Goal: Information Seeking & Learning: Learn about a topic

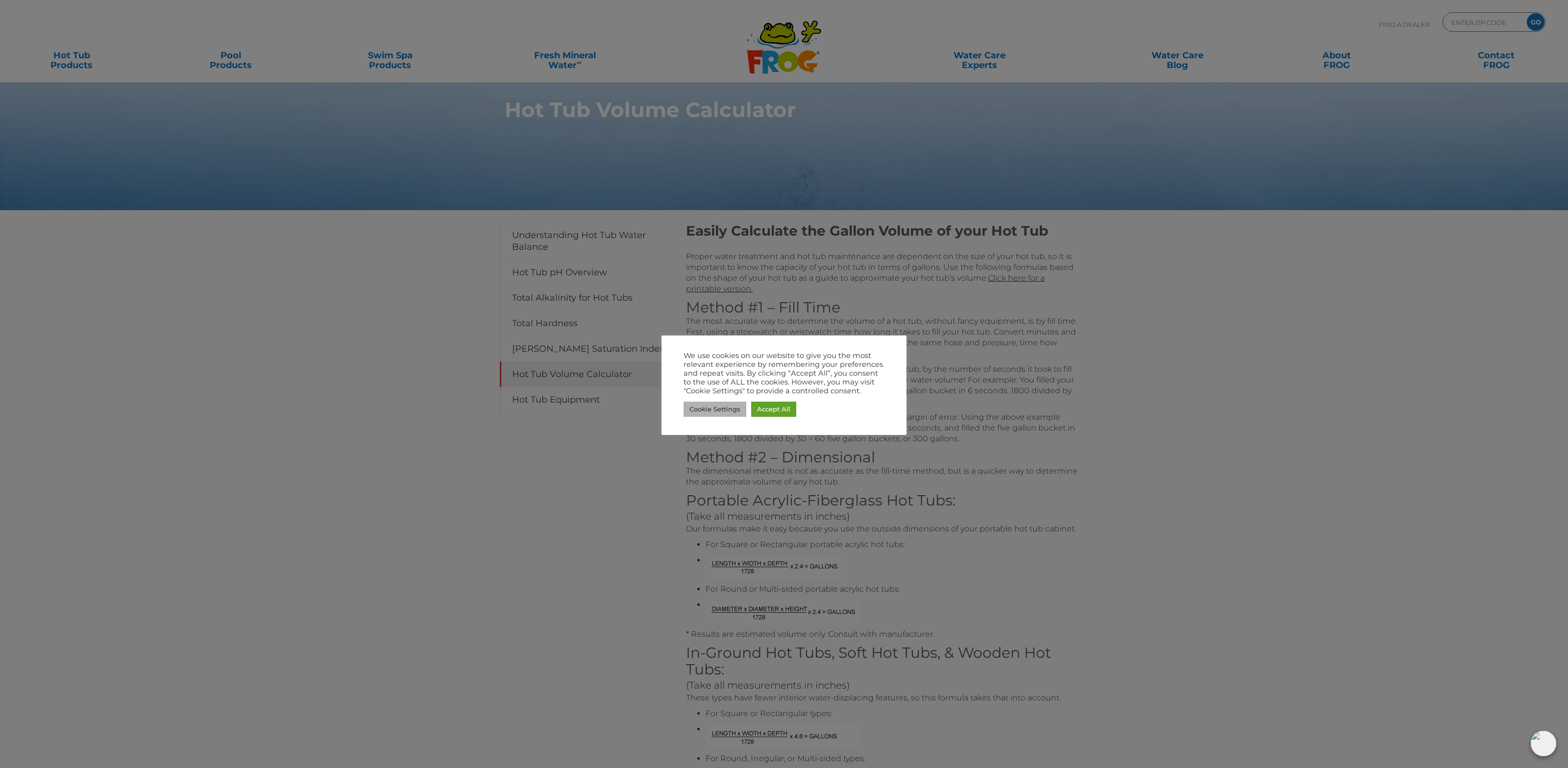
click at [714, 403] on link "Cookie Settings" at bounding box center [715, 409] width 63 height 15
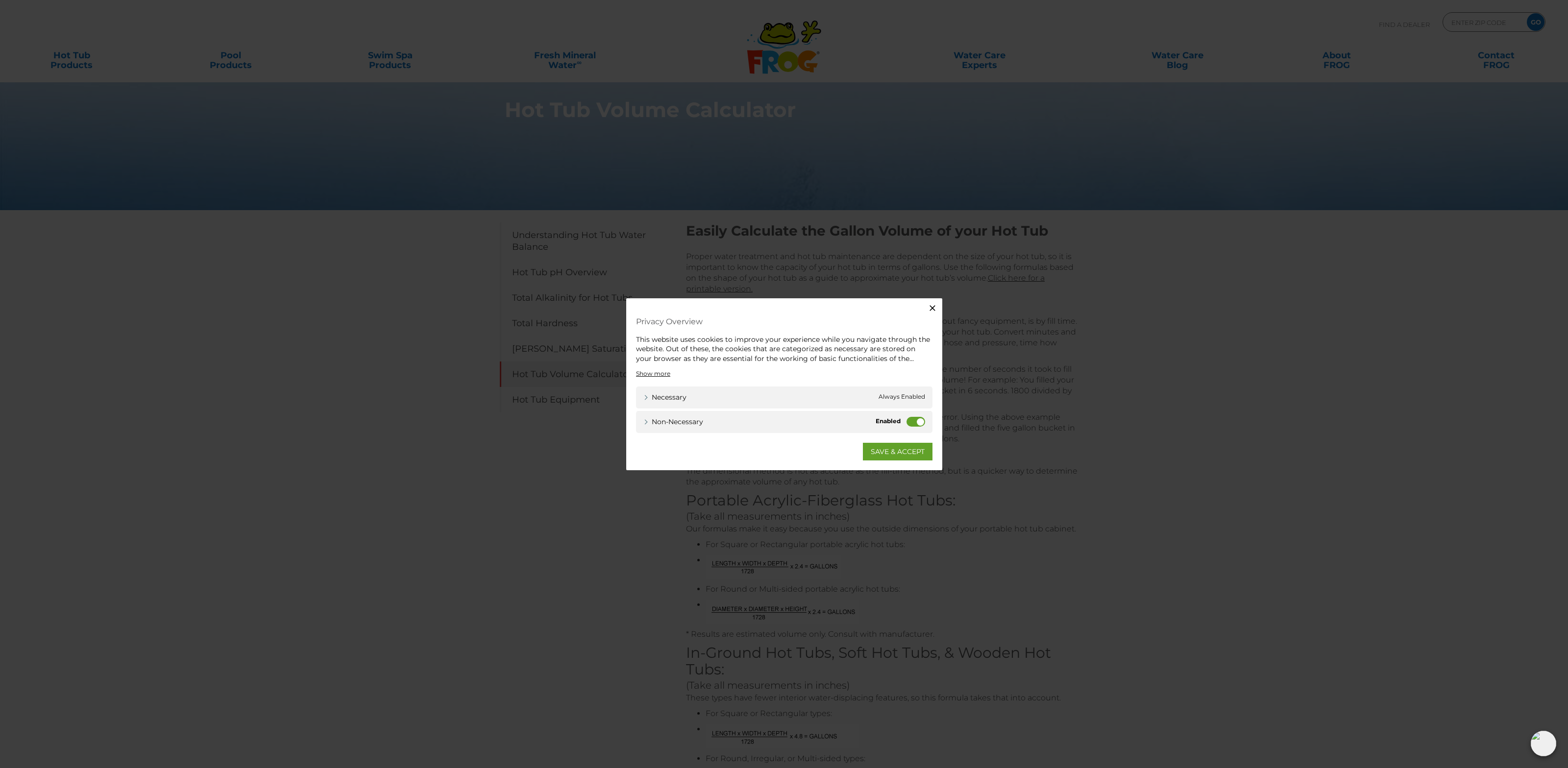
click at [914, 425] on label "Non-necessary" at bounding box center [915, 422] width 19 height 10
click at [0, 0] on input "Non-necessary" at bounding box center [0, 0] width 0 height 0
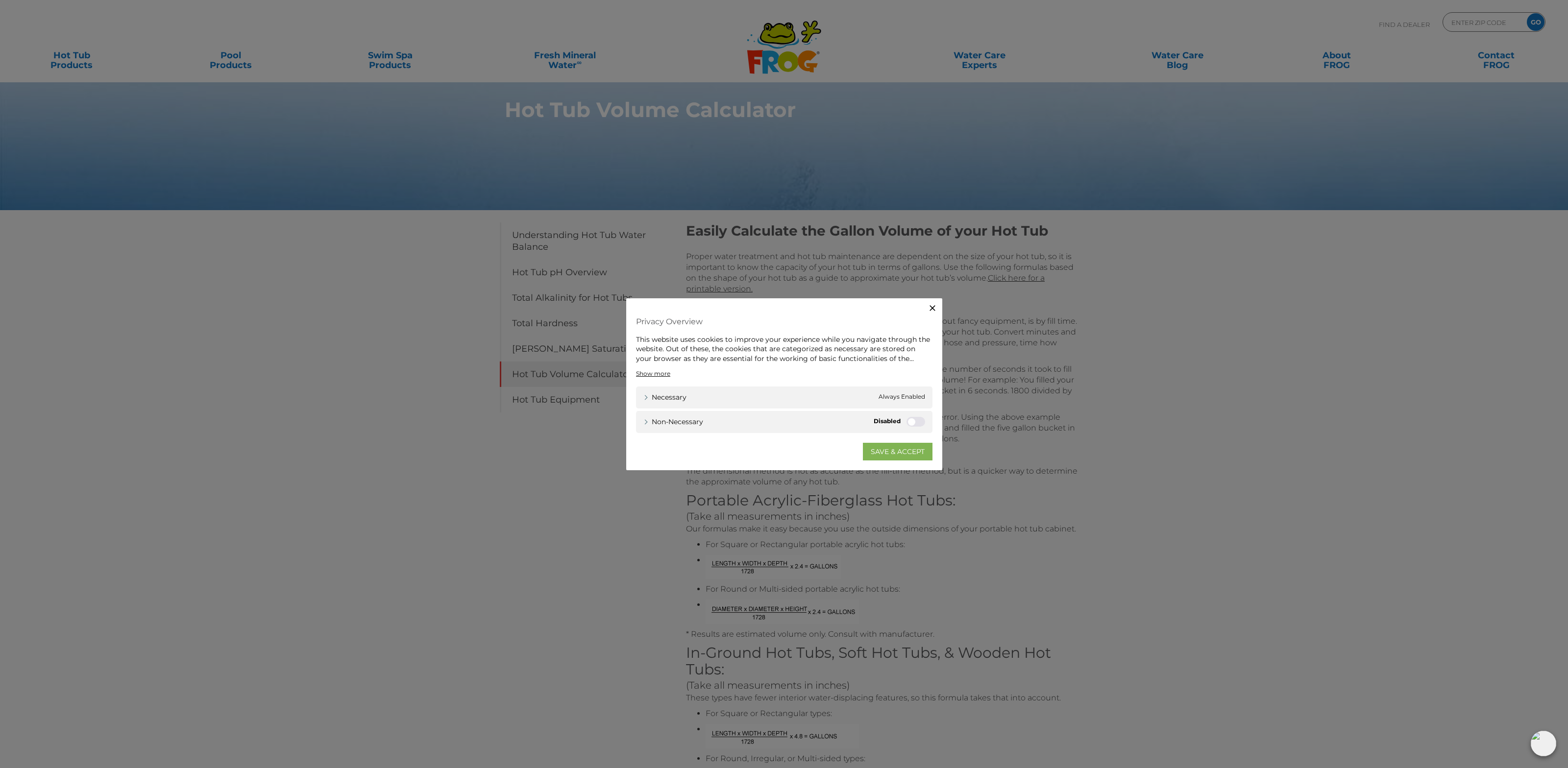
click at [915, 450] on link "SAVE & ACCEPT" at bounding box center [898, 452] width 69 height 18
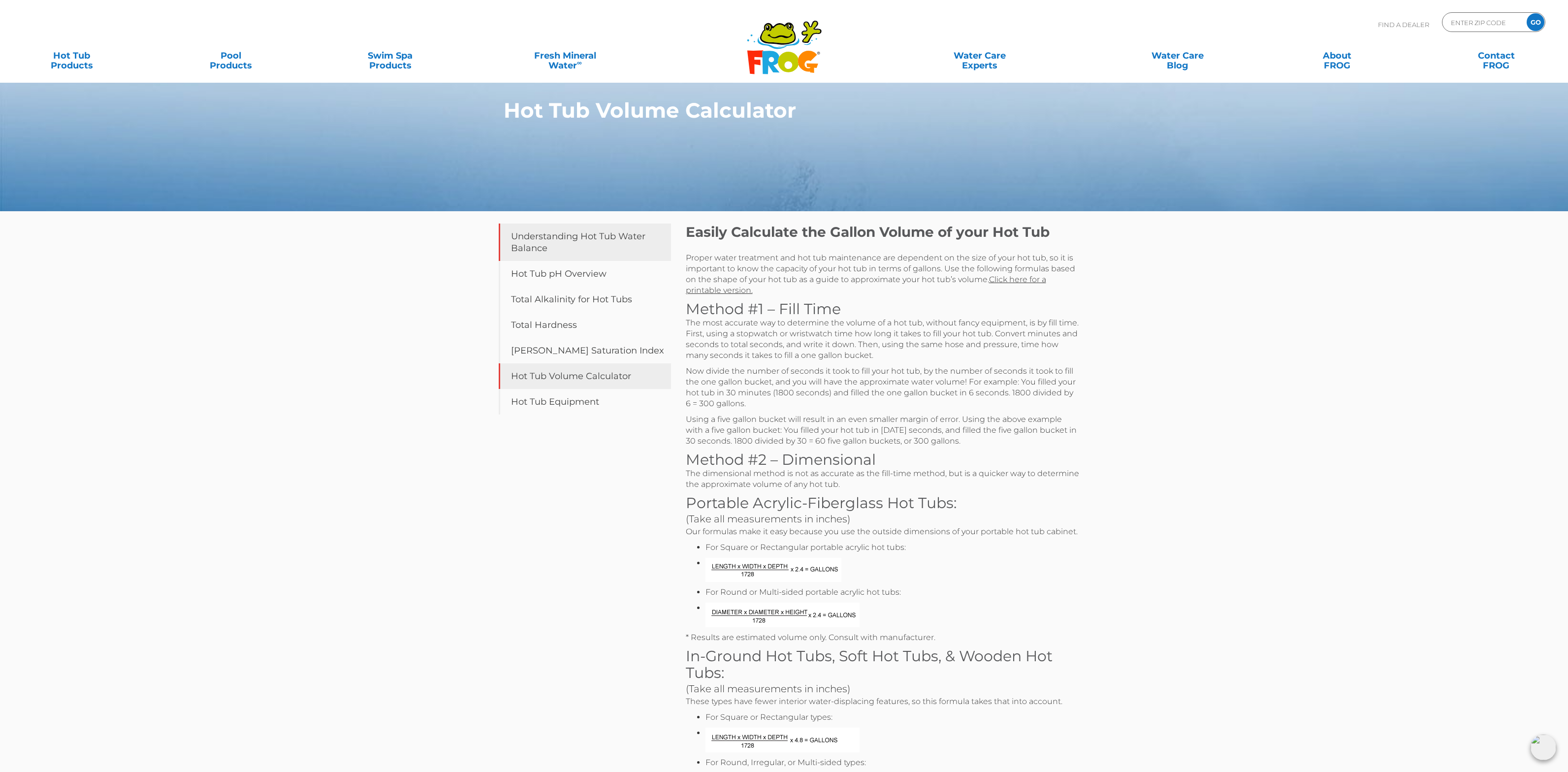
click at [544, 246] on link "Understanding Hot Tub Water Balance" at bounding box center [585, 242] width 172 height 37
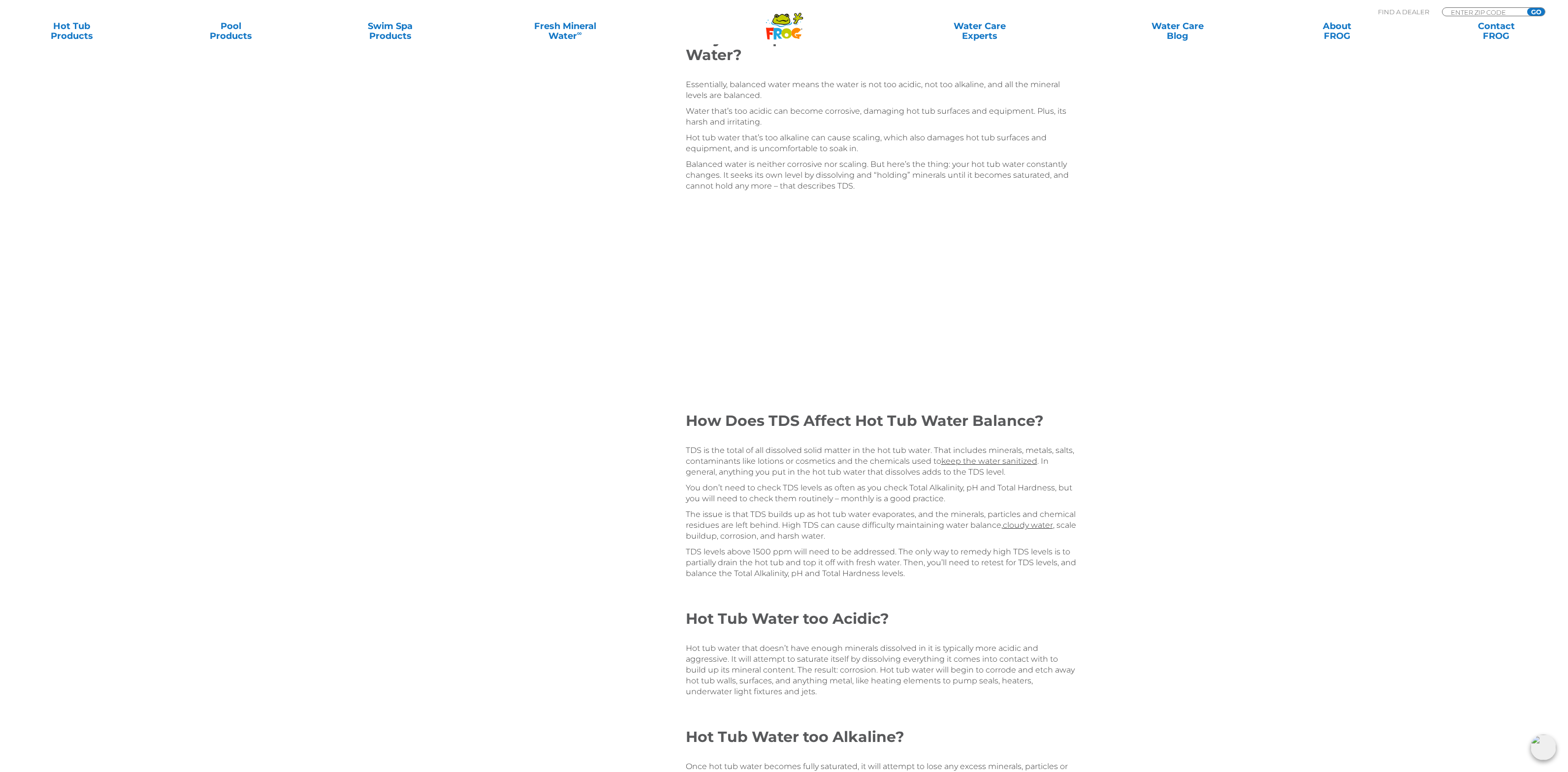
scroll to position [1047, 0]
